Goal: Task Accomplishment & Management: Manage account settings

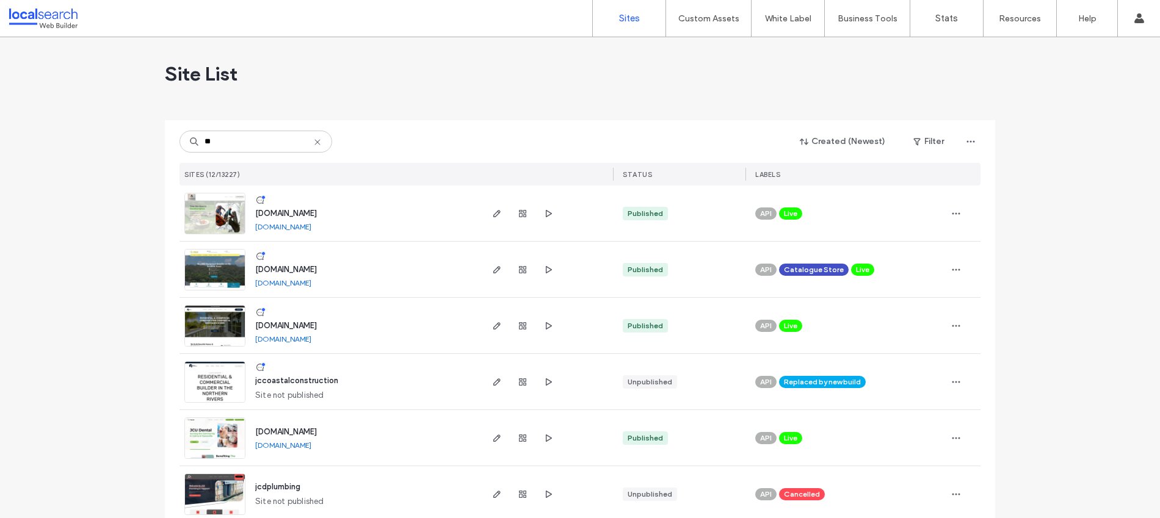
type input "**"
click at [217, 261] on img at bounding box center [215, 291] width 60 height 83
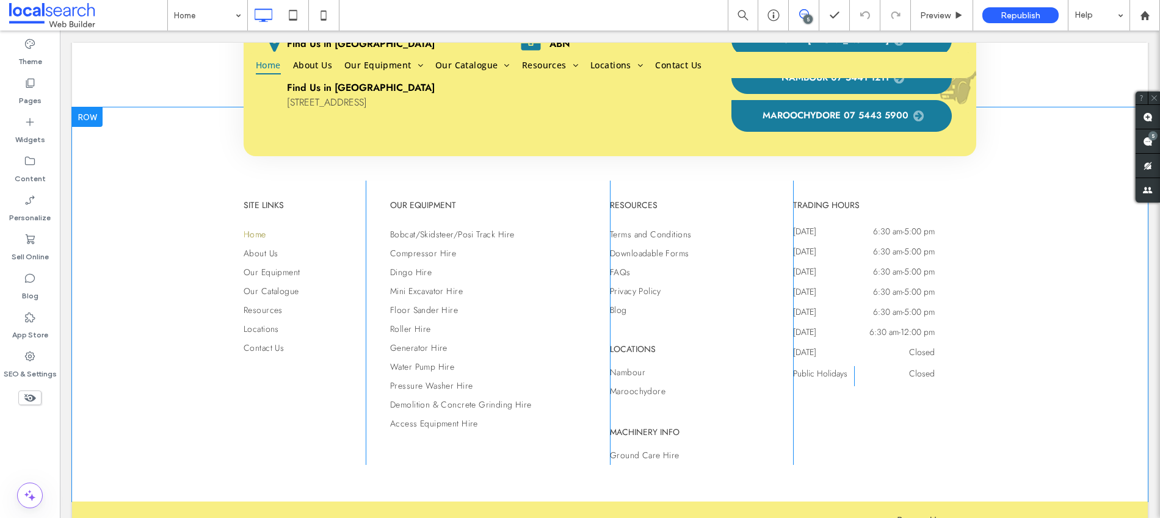
scroll to position [6135, 0]
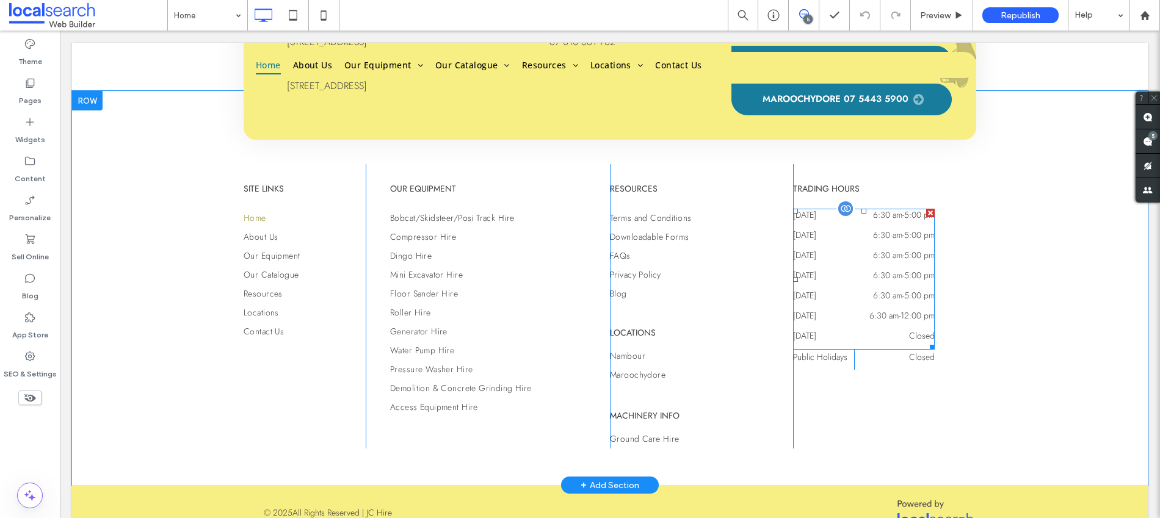
click at [873, 309] on time "6:30 am" at bounding box center [883, 315] width 29 height 12
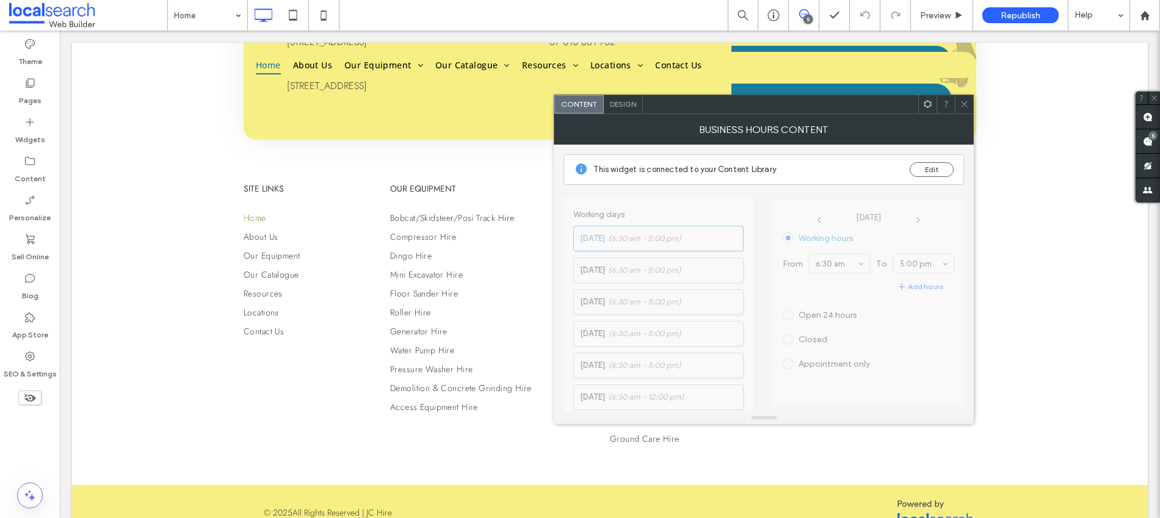
click at [846, 265] on span "[DATE] Working hours From 6:30 am To 5:00 pm Add hours Open 24 hours Closed App…" at bounding box center [868, 298] width 191 height 227
click at [685, 406] on span "Working days [DATE] (6:30 am - 5:00 pm) [DATE] (6:30 am - 5:00 pm) [DATE] (6:30…" at bounding box center [658, 354] width 190 height 327
click at [687, 401] on span "Working days [DATE] (6:30 am - 5:00 pm) [DATE] (6:30 am - 5:00 pm) [DATE] (6:30…" at bounding box center [658, 354] width 190 height 327
click at [665, 399] on span "Working days [DATE] (6:30 am - 5:00 pm) [DATE] (6:30 am - 5:00 pm) [DATE] (6:30…" at bounding box center [658, 354] width 190 height 327
click at [662, 399] on span "Working days [DATE] (6:30 am - 5:00 pm) [DATE] (6:30 am - 5:00 pm) [DATE] (6:30…" at bounding box center [658, 354] width 190 height 327
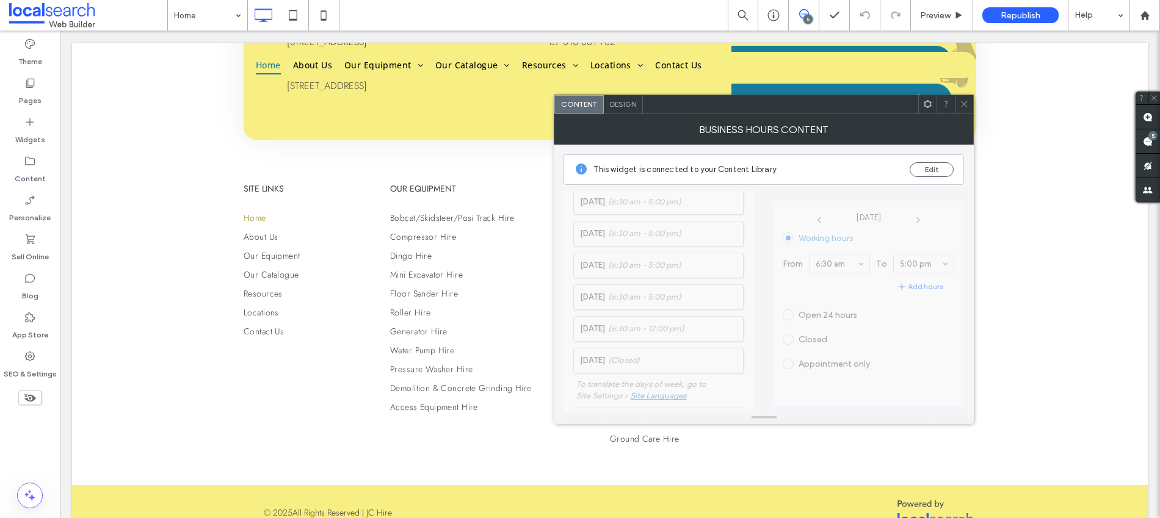
scroll to position [70, 0]
click at [933, 168] on button "Edit" at bounding box center [931, 169] width 44 height 15
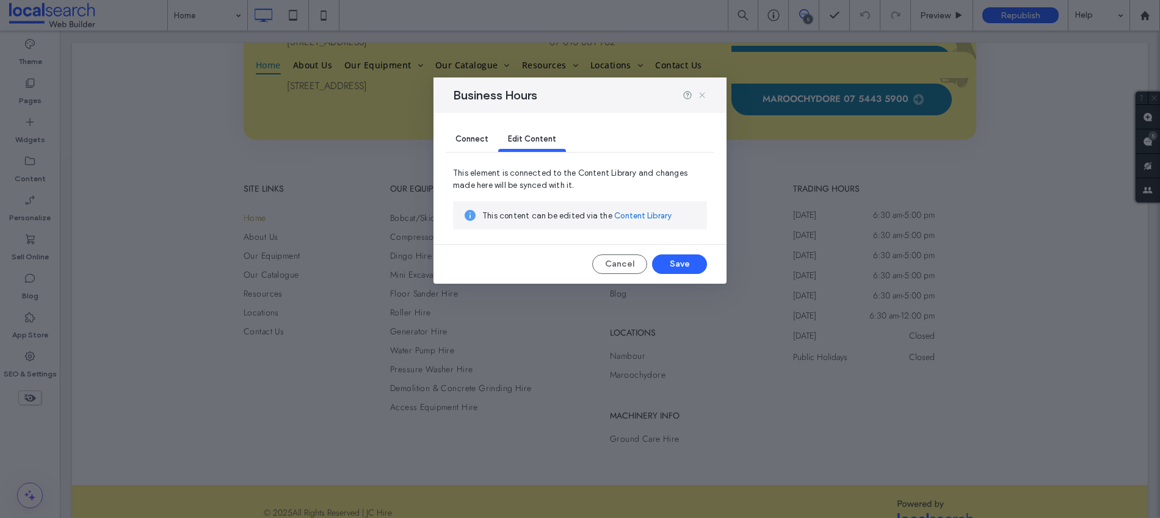
click at [704, 98] on use at bounding box center [701, 95] width 5 height 5
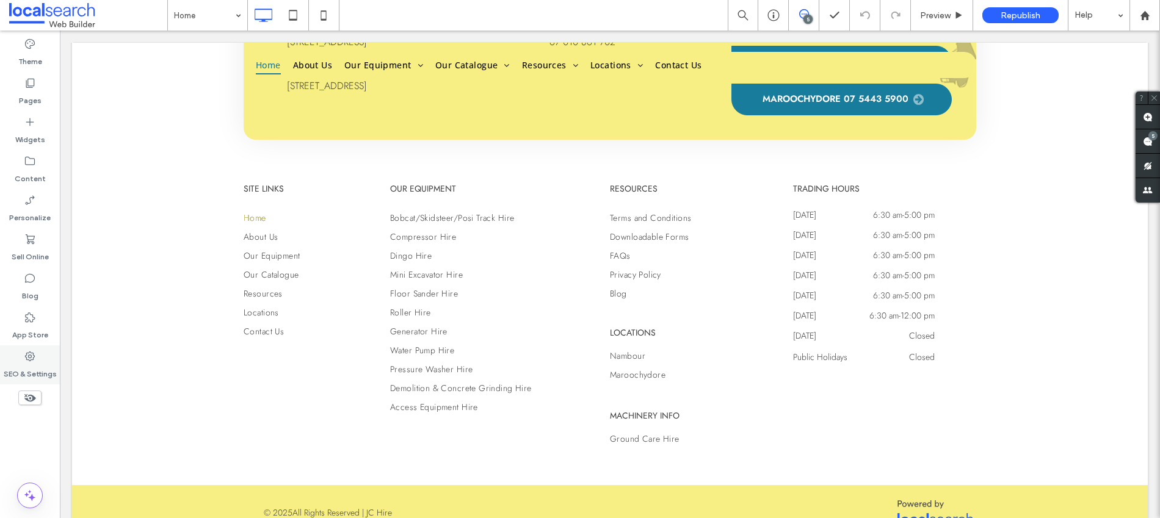
click at [27, 356] on icon at bounding box center [30, 356] width 12 height 12
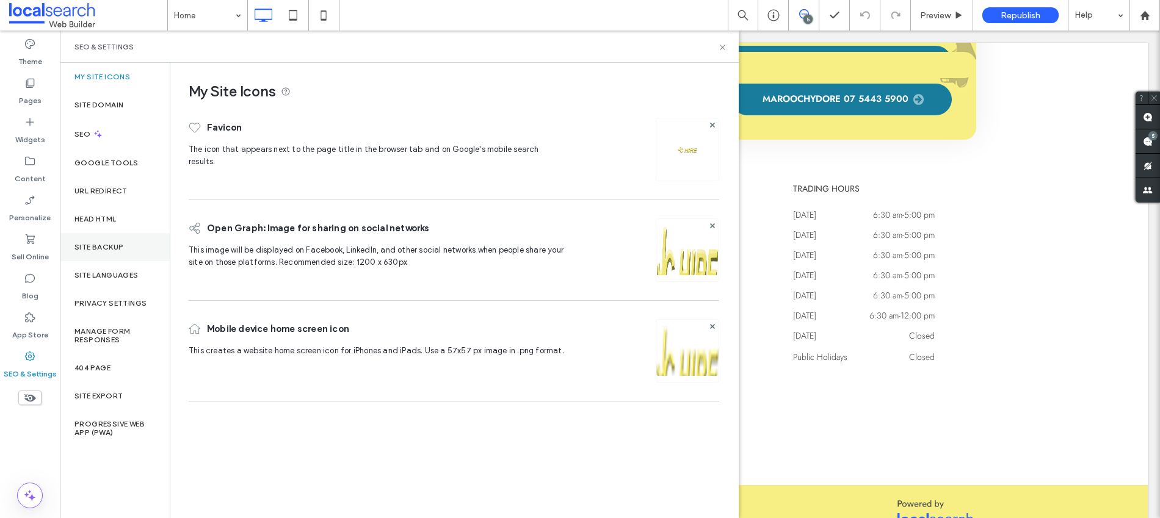
click at [113, 248] on label "Site Backup" at bounding box center [98, 247] width 49 height 9
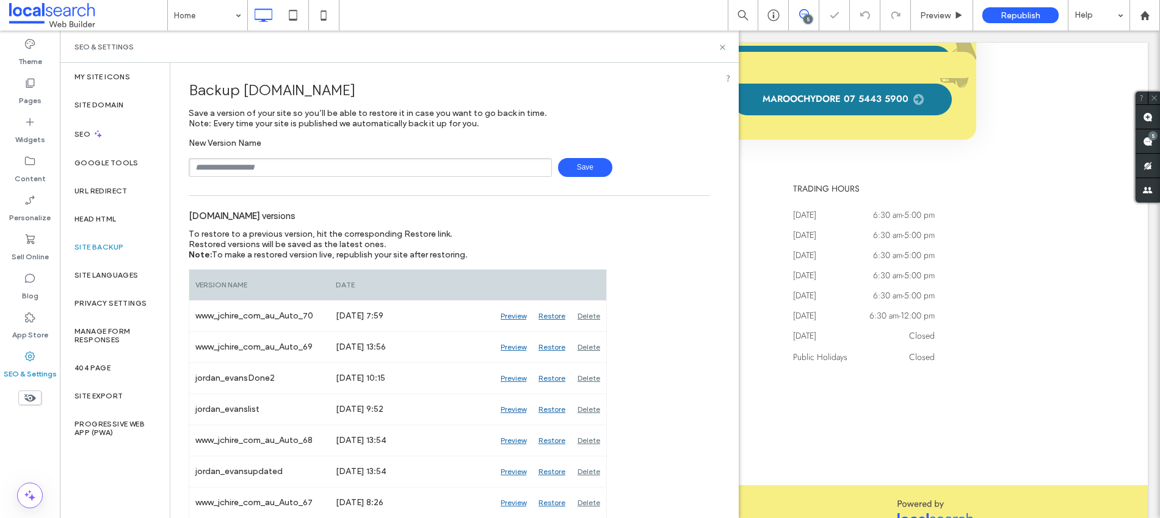
click at [298, 170] on input "text" at bounding box center [370, 167] width 363 height 19
type input "**********"
click at [579, 168] on span "Save" at bounding box center [585, 167] width 54 height 19
click at [724, 43] on icon at bounding box center [722, 47] width 9 height 9
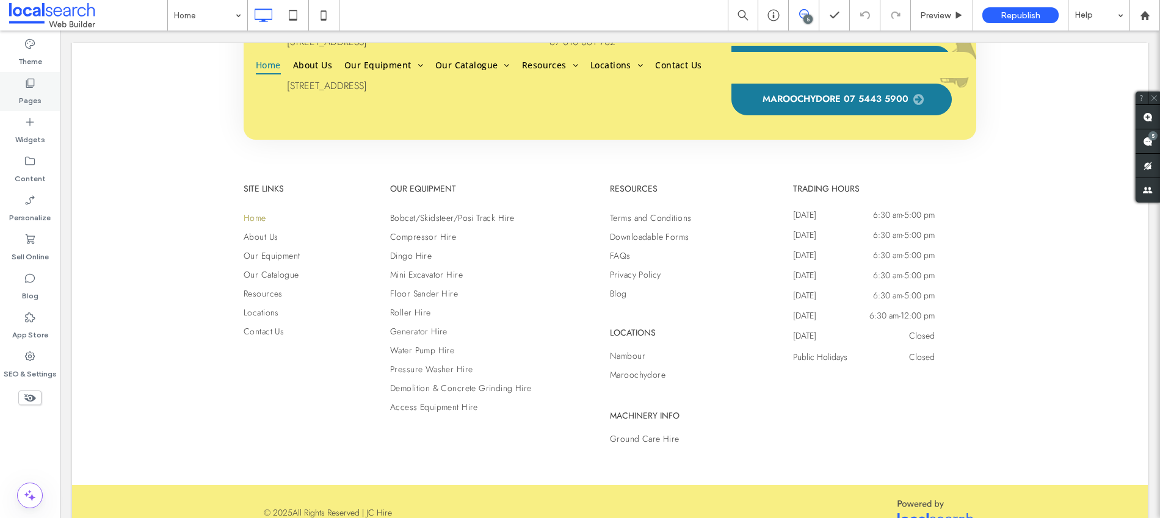
click at [29, 96] on label "Pages" at bounding box center [30, 97] width 23 height 17
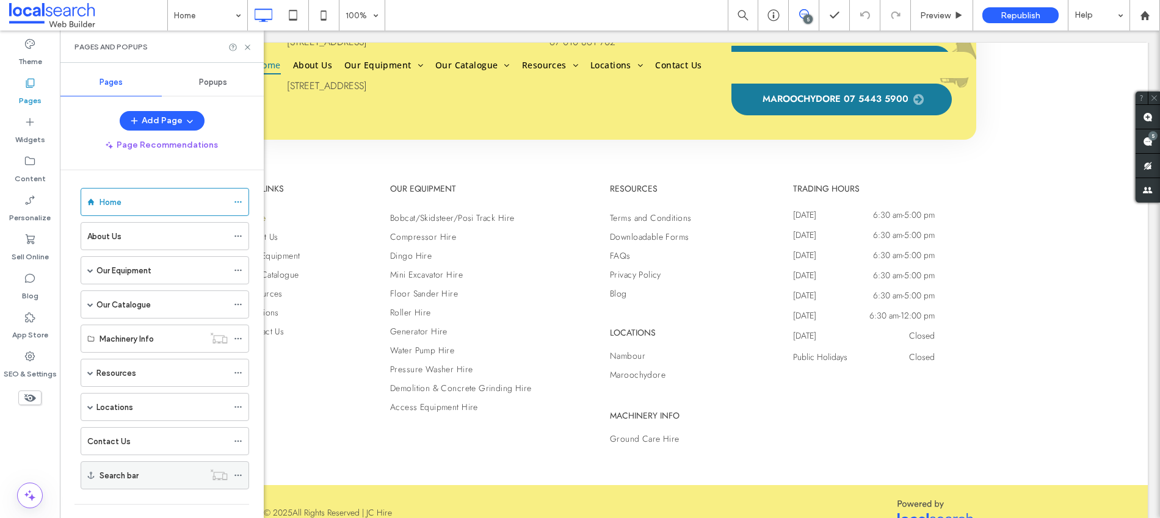
scroll to position [0, 0]
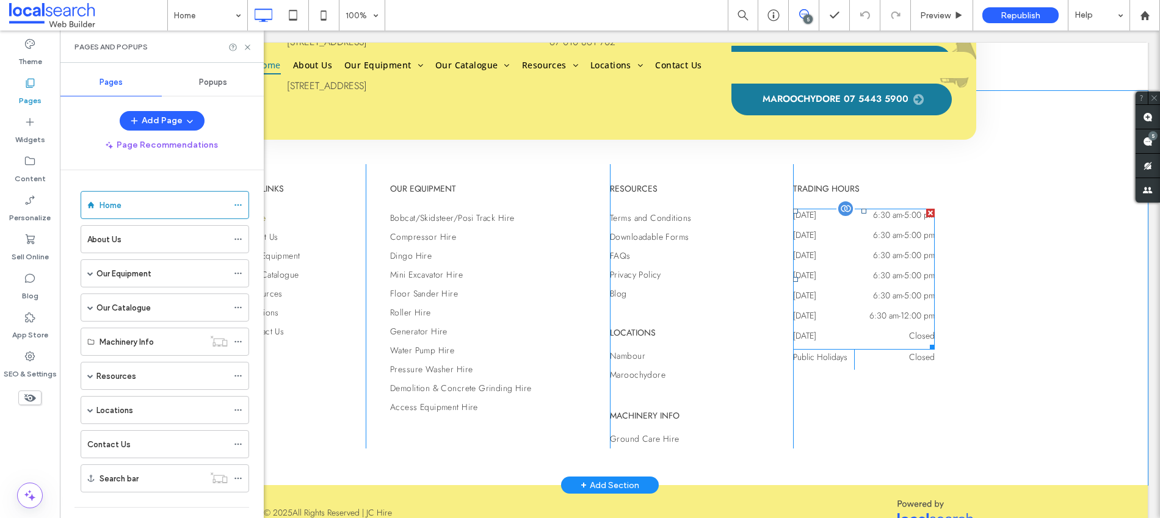
click at [876, 309] on time "6:30 am" at bounding box center [883, 315] width 29 height 12
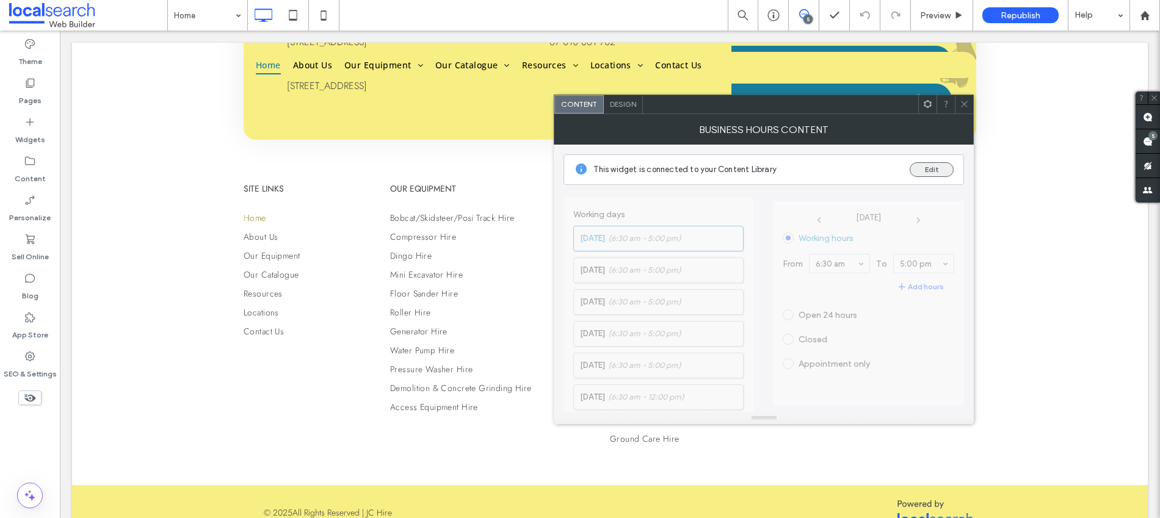
click at [922, 170] on button "Edit" at bounding box center [931, 169] width 44 height 15
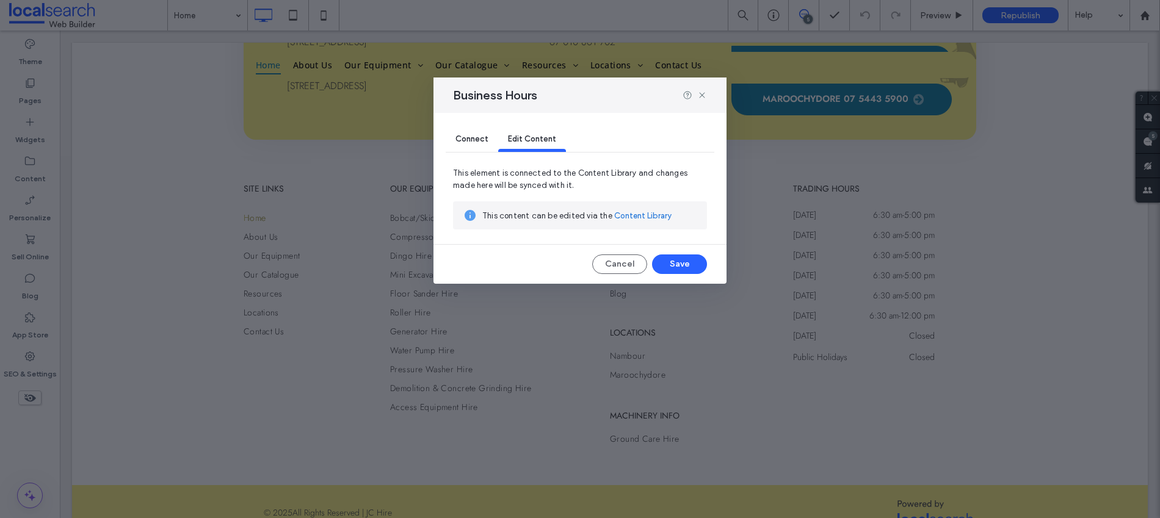
click at [535, 140] on span "Edit Content" at bounding box center [532, 138] width 48 height 9
click at [641, 213] on link "Content Library" at bounding box center [642, 216] width 57 height 12
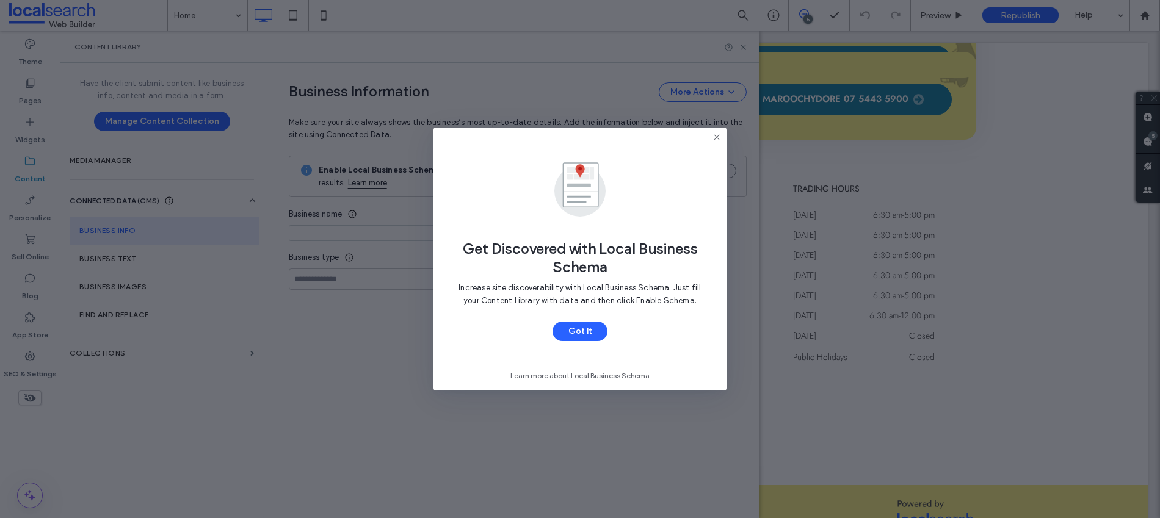
type input "*******"
click at [596, 325] on button "Got It" at bounding box center [579, 332] width 55 height 20
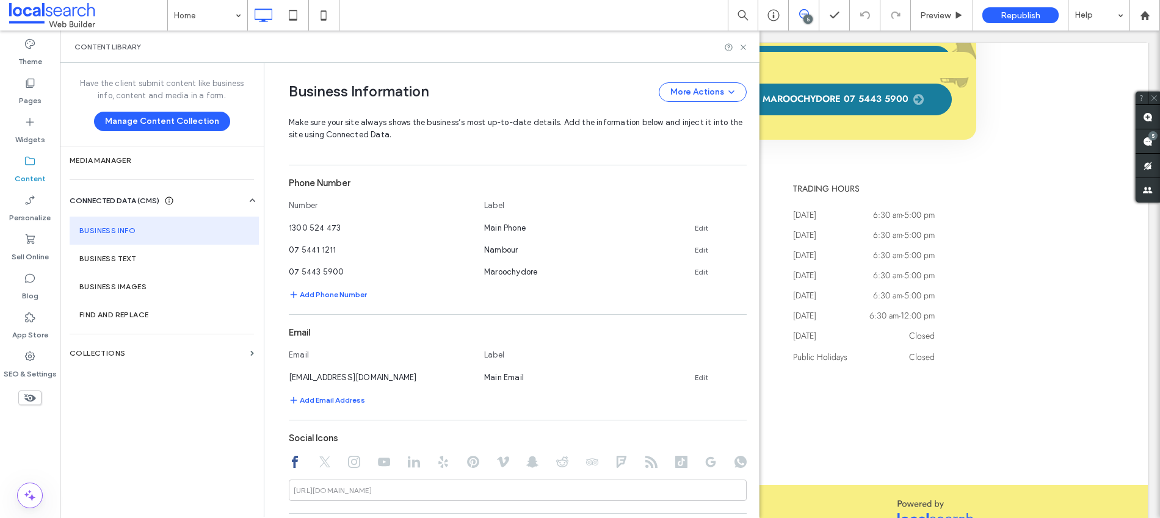
scroll to position [474, 0]
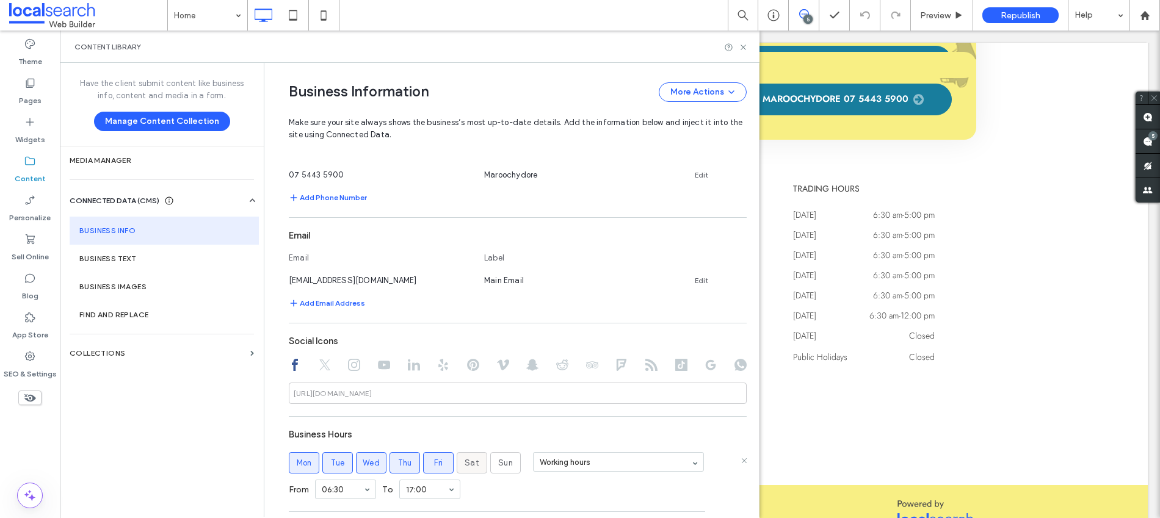
click at [464, 458] on span "Sat" at bounding box center [471, 463] width 15 height 12
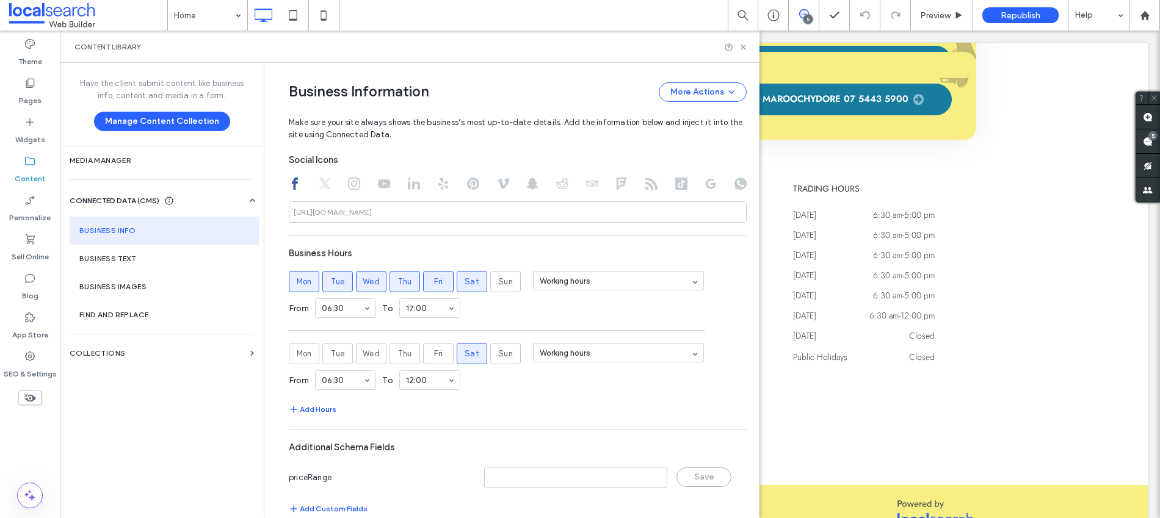
scroll to position [695, 0]
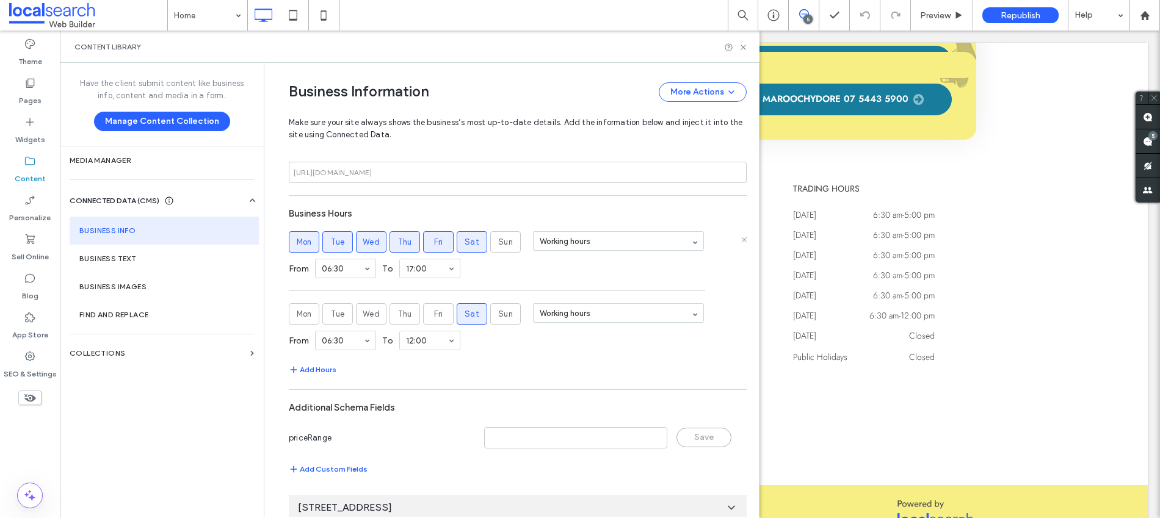
click at [466, 247] on span "Sat" at bounding box center [471, 242] width 15 height 12
click at [538, 366] on div "Add Hours" at bounding box center [518, 370] width 458 height 15
click at [745, 49] on icon at bounding box center [743, 47] width 9 height 9
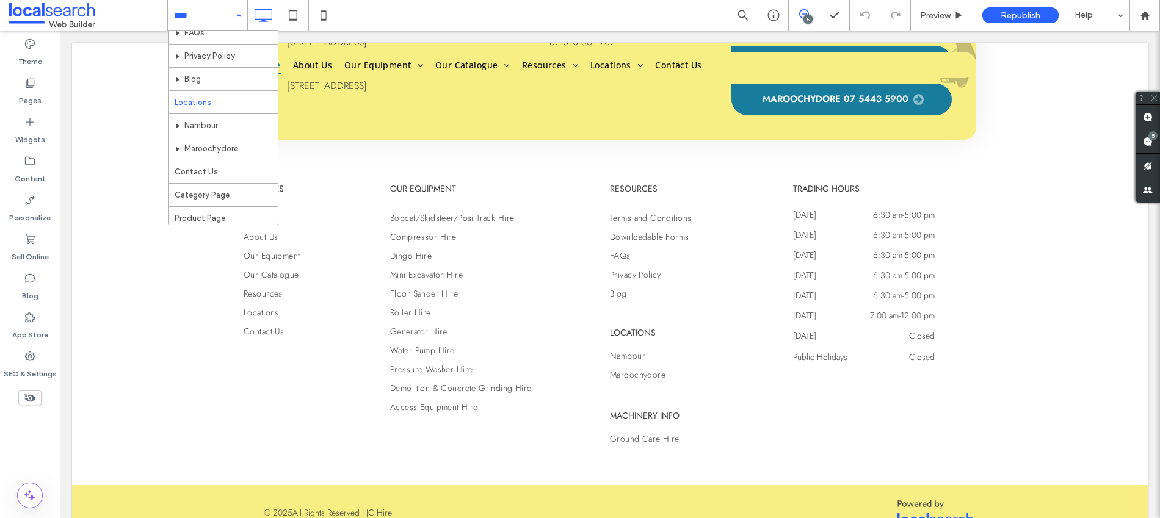
scroll to position [477, 0]
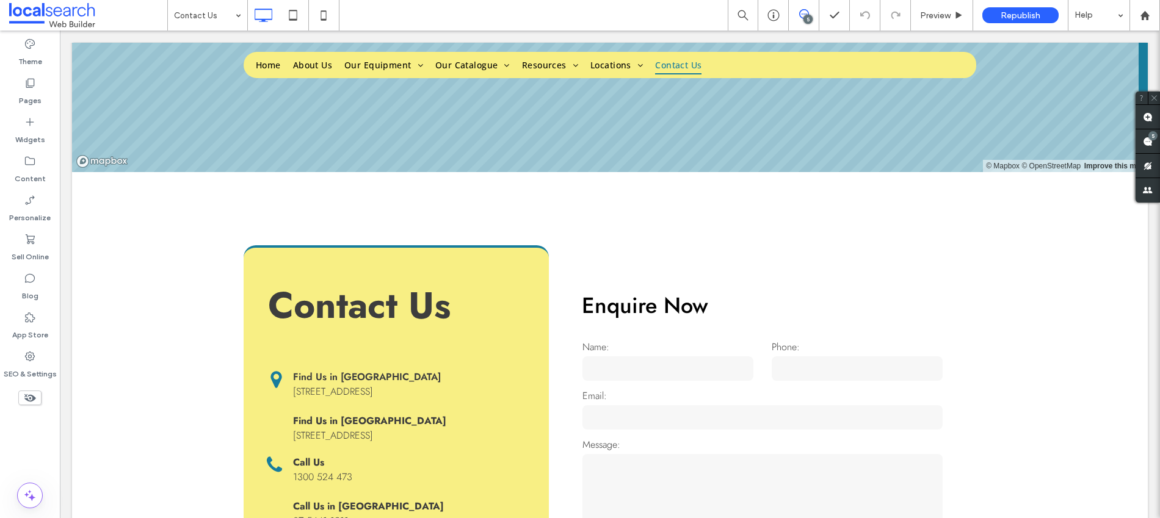
scroll to position [134, 0]
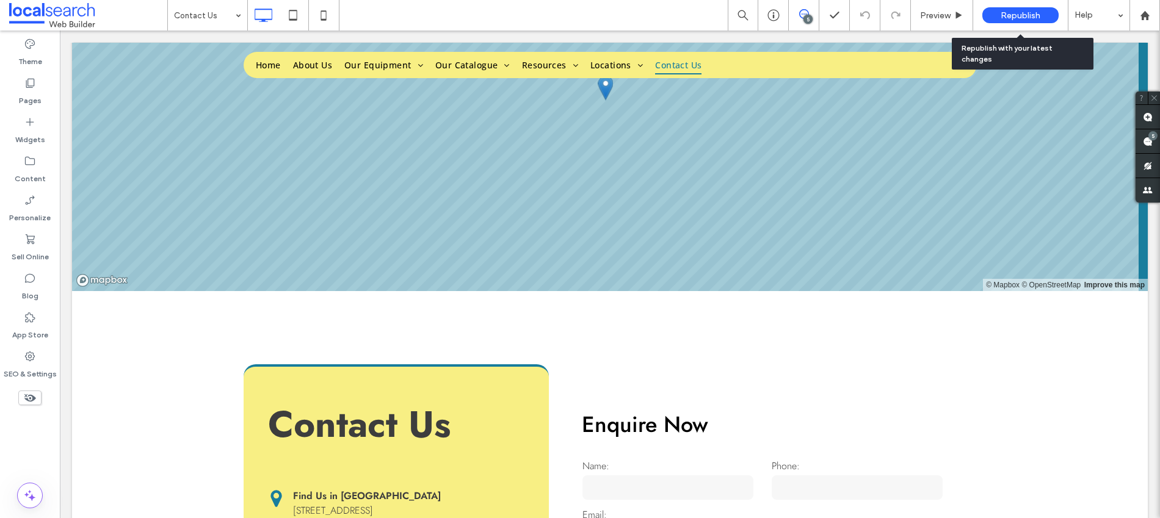
click at [1022, 10] on span "Republish" at bounding box center [1020, 15] width 40 height 10
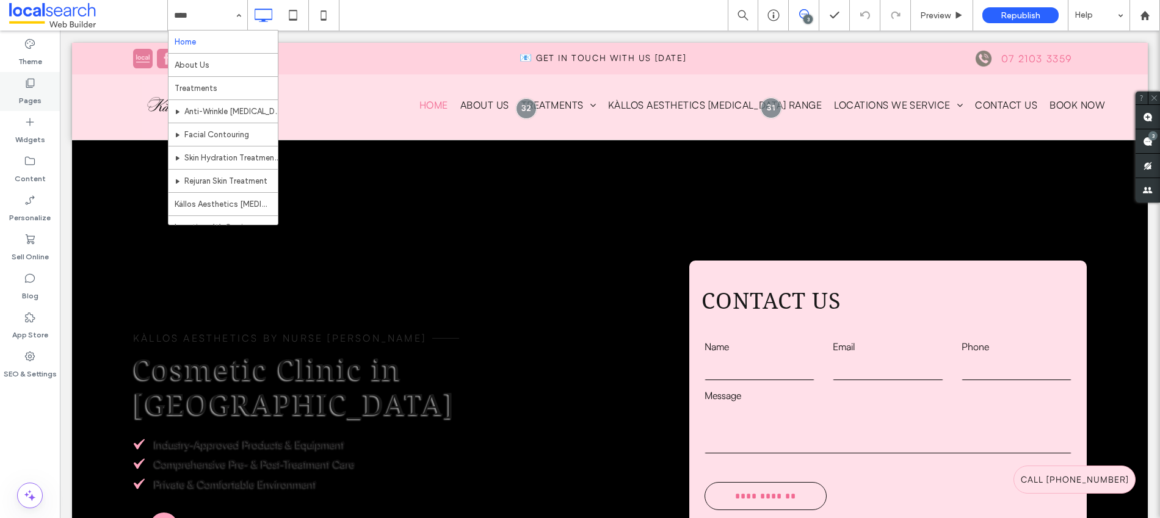
click at [42, 94] on div "Pages" at bounding box center [30, 91] width 60 height 39
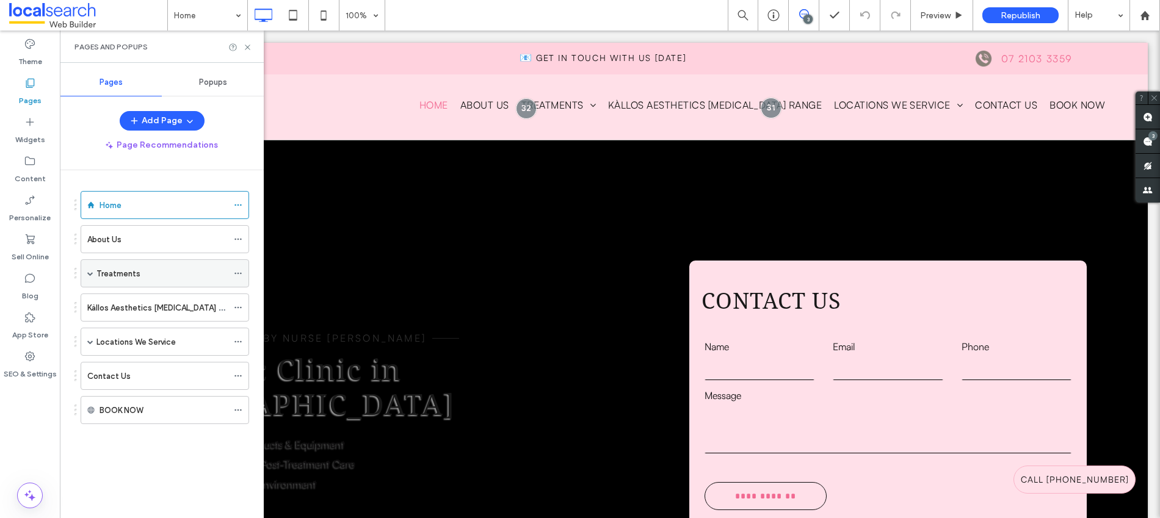
click at [90, 274] on span at bounding box center [90, 273] width 6 height 6
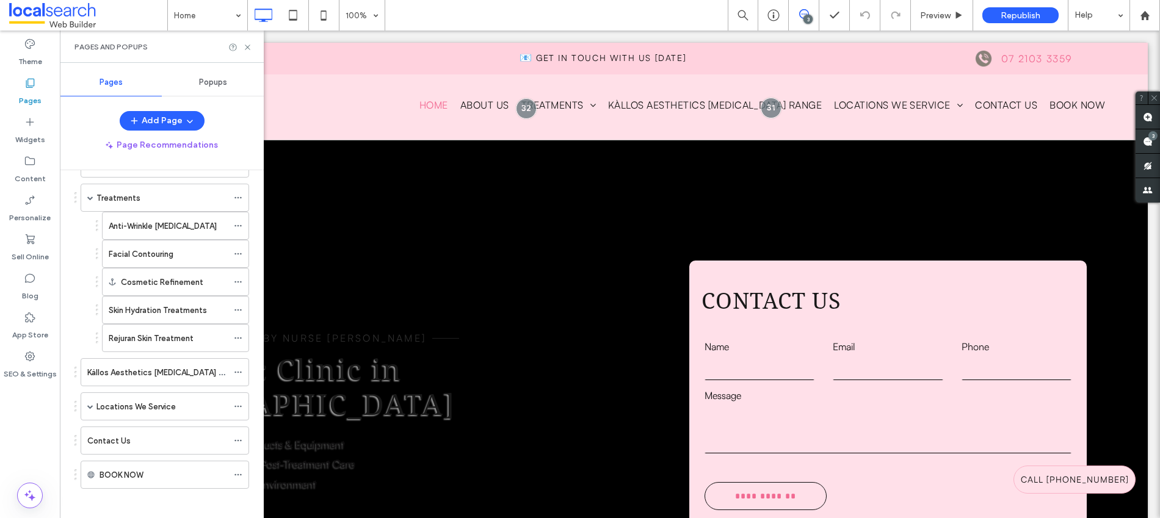
scroll to position [83, 0]
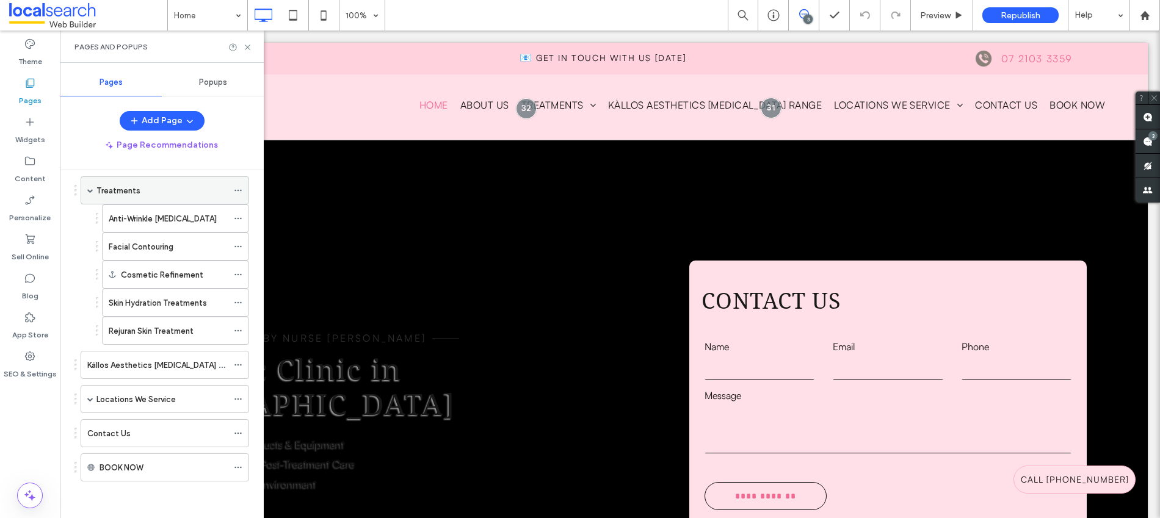
click at [92, 192] on span at bounding box center [90, 190] width 6 height 6
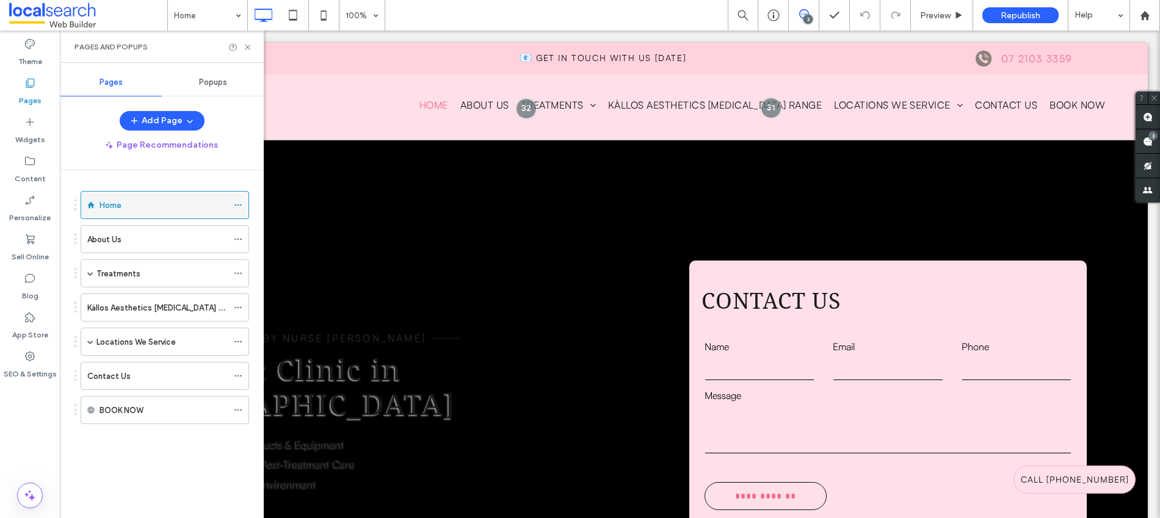
scroll to position [0, 0]
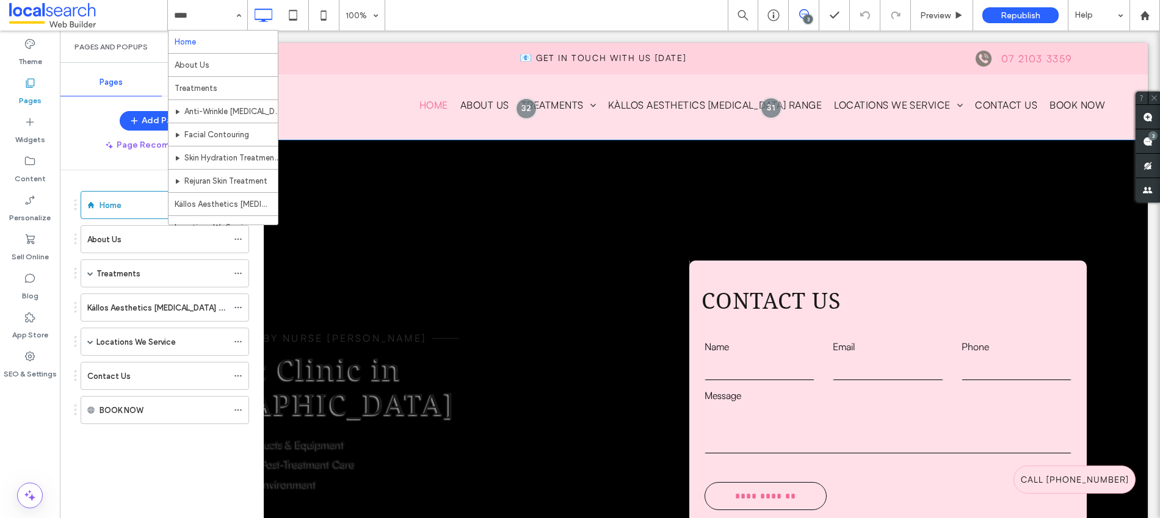
drag, startPoint x: 337, startPoint y: 178, endPoint x: 280, endPoint y: 155, distance: 61.7
drag, startPoint x: 275, startPoint y: 176, endPoint x: 219, endPoint y: 63, distance: 126.4
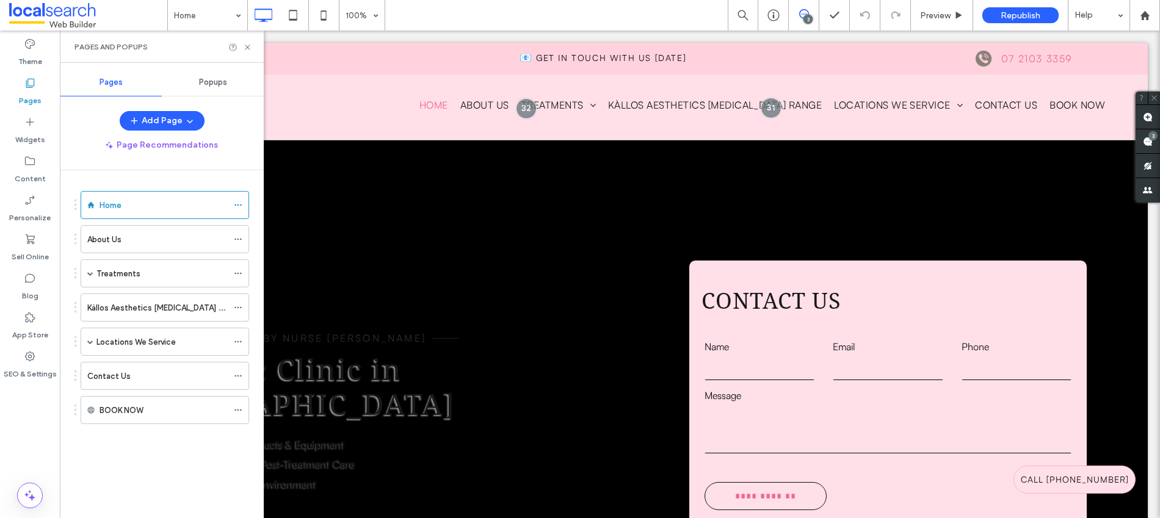
click at [547, 10] on div "Home 100% 3 Preview Republish Help" at bounding box center [663, 15] width 992 height 31
click at [248, 49] on icon at bounding box center [247, 47] width 9 height 9
